Goal: Transaction & Acquisition: Purchase product/service

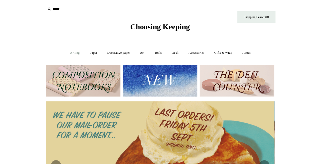
click at [73, 53] on link "Writing +" at bounding box center [74, 52] width 19 height 13
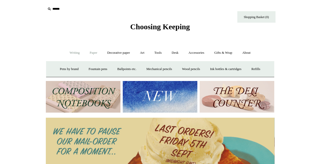
click at [87, 52] on link "Paper +" at bounding box center [93, 52] width 17 height 13
click at [85, 69] on link "Notebooks +" at bounding box center [88, 68] width 23 height 13
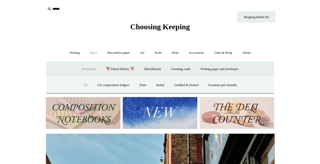
click at [78, 83] on link "All" at bounding box center [84, 84] width 13 height 13
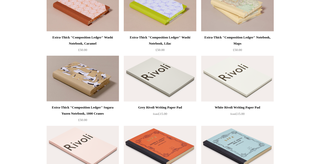
scroll to position [610, 0]
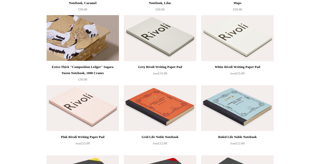
click at [87, 30] on img at bounding box center [83, 38] width 72 height 46
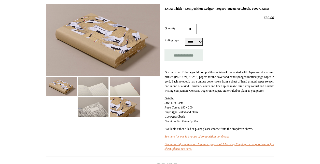
scroll to position [102, 0]
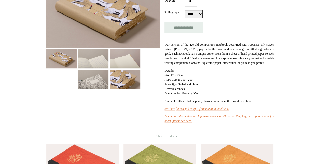
click at [96, 72] on img at bounding box center [93, 78] width 31 height 19
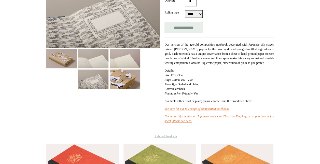
click at [94, 60] on img at bounding box center [93, 58] width 31 height 19
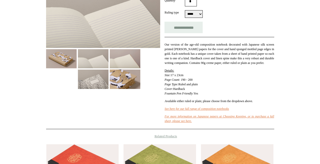
click at [75, 58] on img at bounding box center [61, 58] width 31 height 19
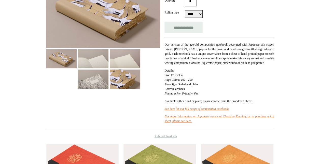
click at [118, 83] on img at bounding box center [125, 78] width 31 height 19
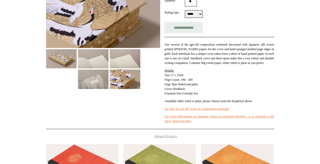
click at [118, 63] on img at bounding box center [125, 58] width 31 height 19
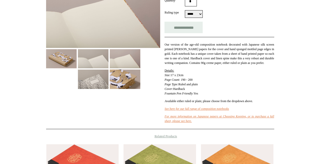
click at [98, 60] on img at bounding box center [93, 58] width 31 height 19
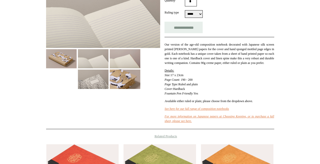
click at [60, 63] on img at bounding box center [61, 58] width 31 height 19
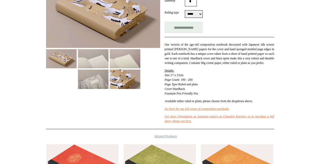
click at [118, 76] on img at bounding box center [125, 78] width 31 height 19
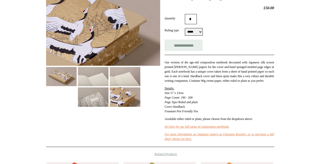
scroll to position [51, 0]
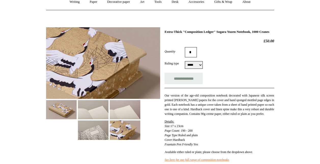
click at [56, 106] on img at bounding box center [61, 109] width 31 height 19
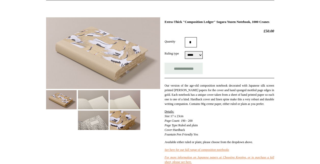
scroll to position [76, 0]
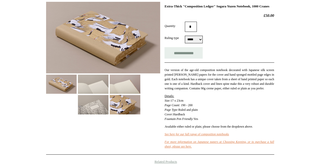
click at [91, 39] on img at bounding box center [103, 37] width 114 height 71
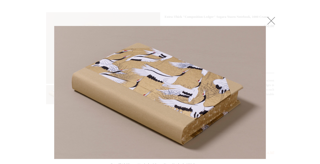
scroll to position [51, 0]
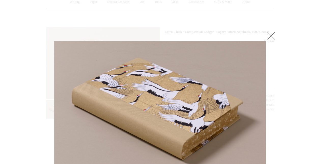
click at [144, 66] on img at bounding box center [159, 107] width 211 height 133
click at [164, 92] on img at bounding box center [159, 107] width 211 height 133
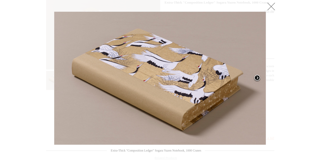
scroll to position [102, 0]
